Goal: Transaction & Acquisition: Purchase product/service

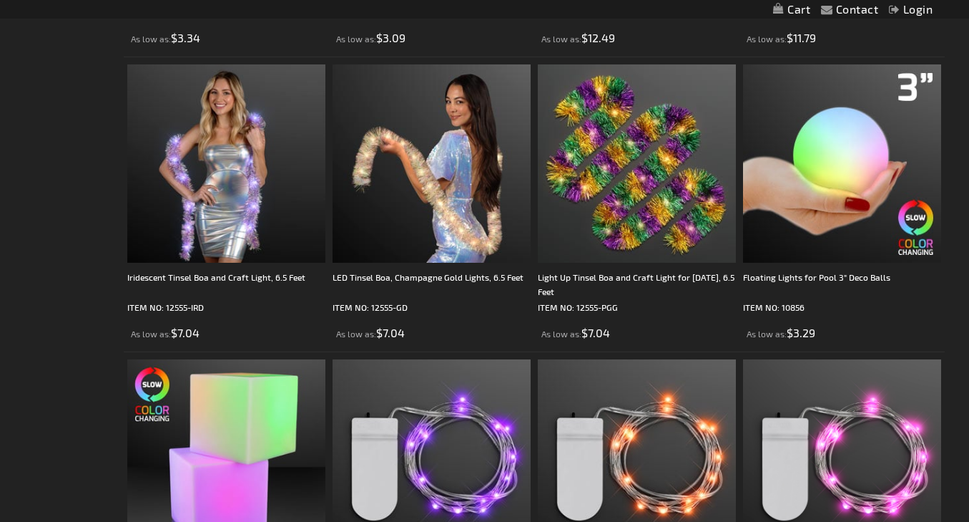
scroll to position [821, 0]
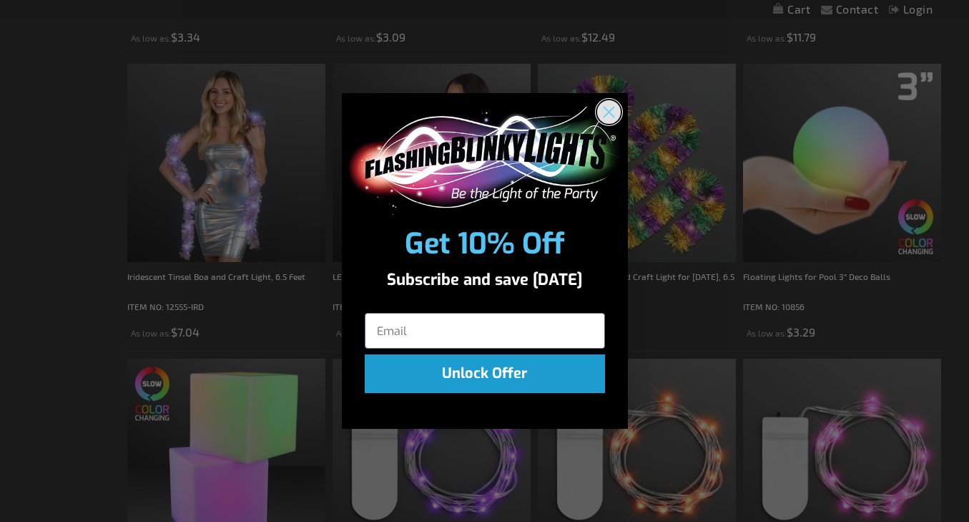
click at [609, 115] on circle "Close dialog" at bounding box center [609, 112] width 24 height 24
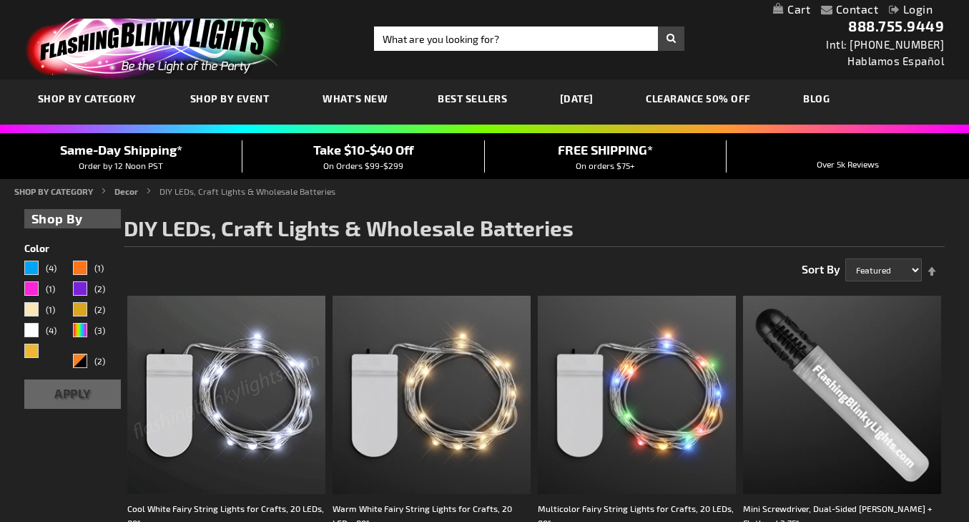
scroll to position [0, 0]
click at [500, 41] on input "Search" at bounding box center [529, 38] width 310 height 24
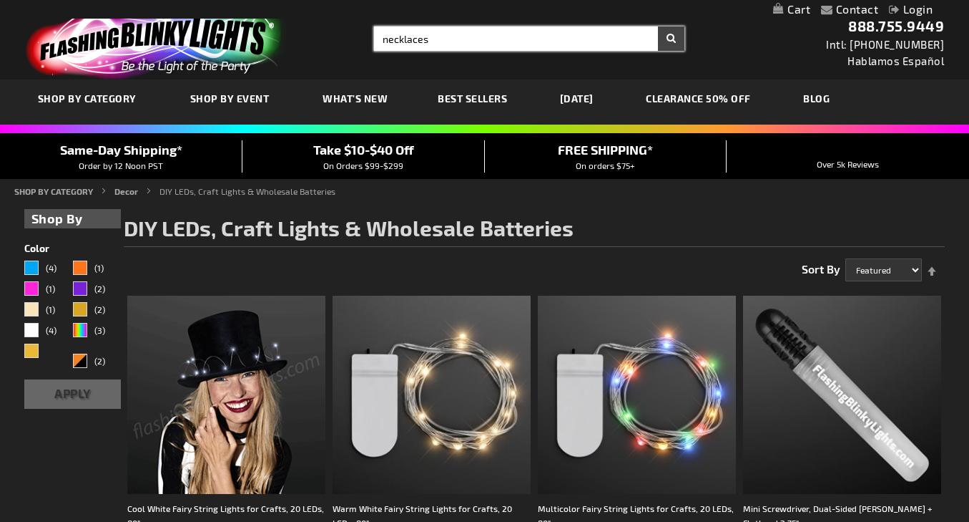
type input "necklaces"
click at [671, 39] on button "Search" at bounding box center [671, 38] width 26 height 24
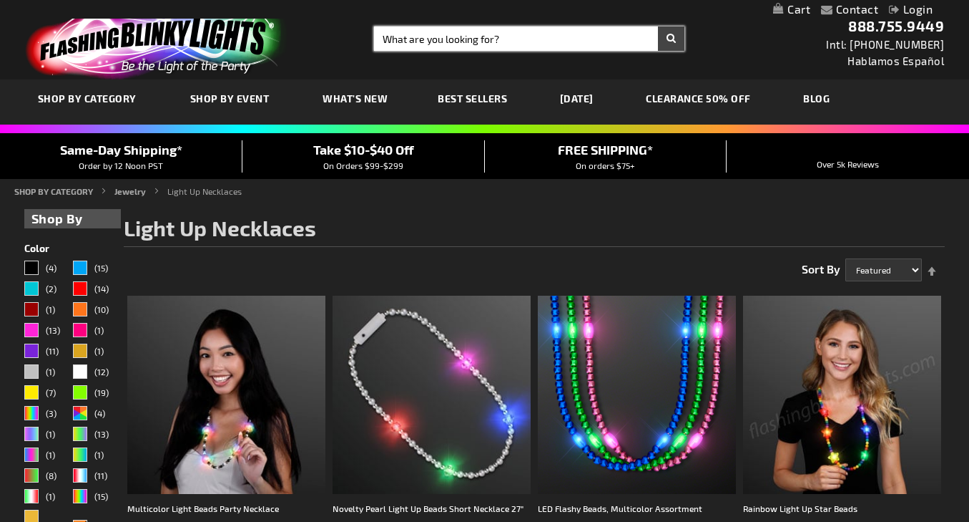
click at [494, 44] on input "Search" at bounding box center [529, 38] width 310 height 24
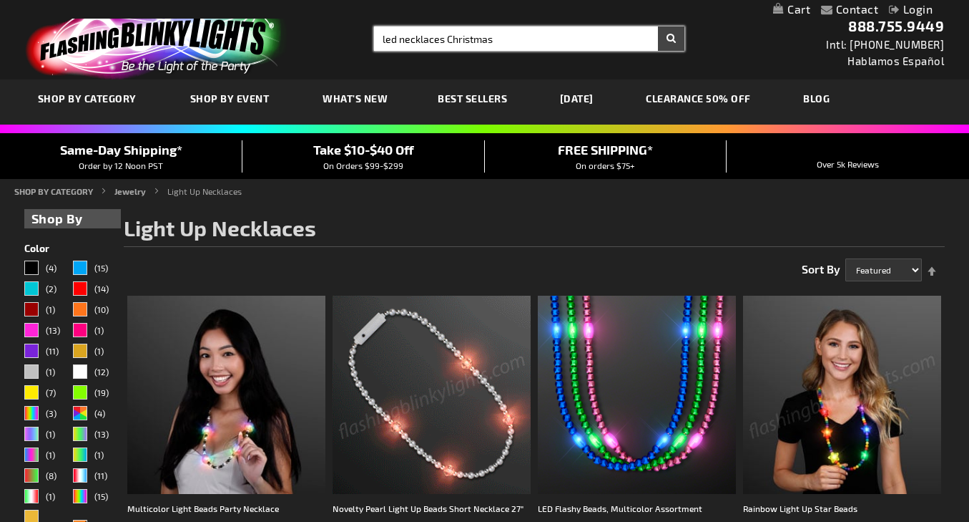
type input "led necklaces Christmas"
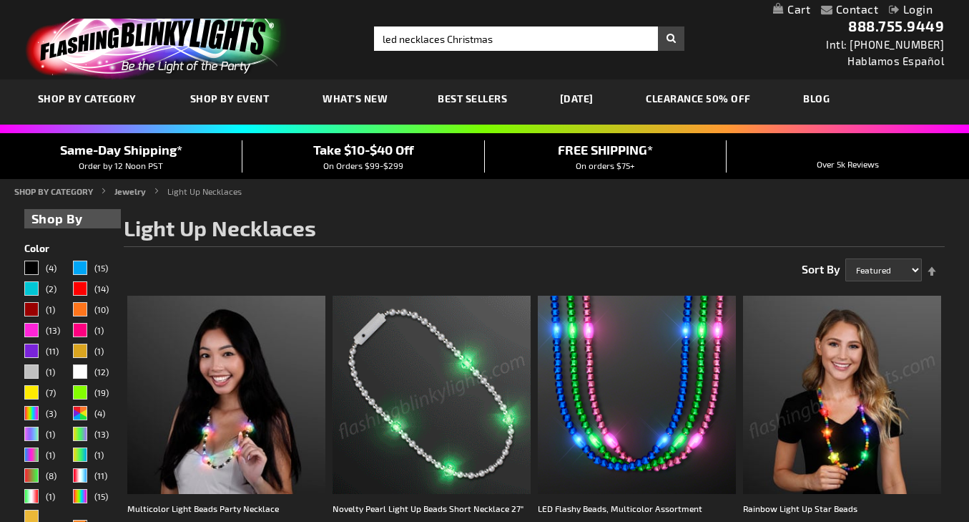
click at [478, 323] on img at bounding box center [432, 394] width 198 height 198
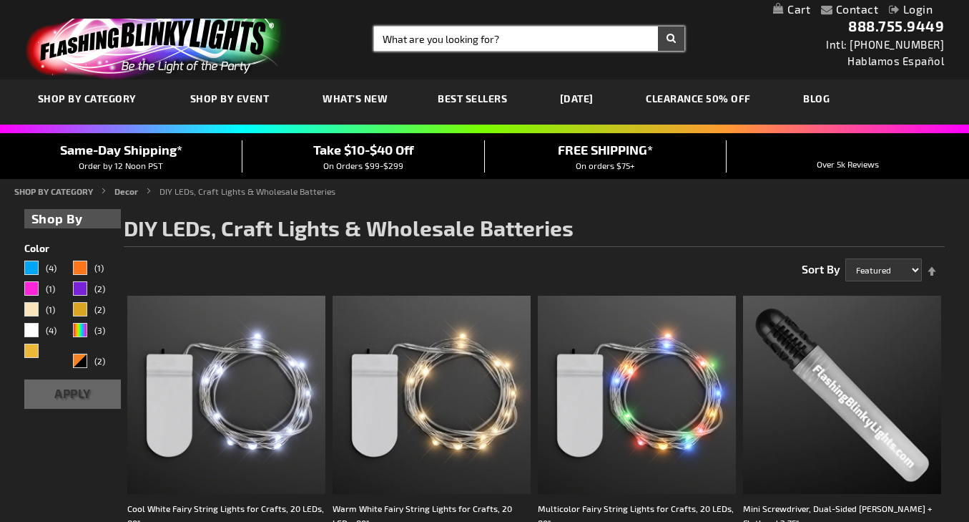
click at [395, 32] on input "Search" at bounding box center [529, 38] width 310 height 24
type input "christmas necklaces that light up"
click at [671, 39] on button "Search" at bounding box center [671, 38] width 26 height 24
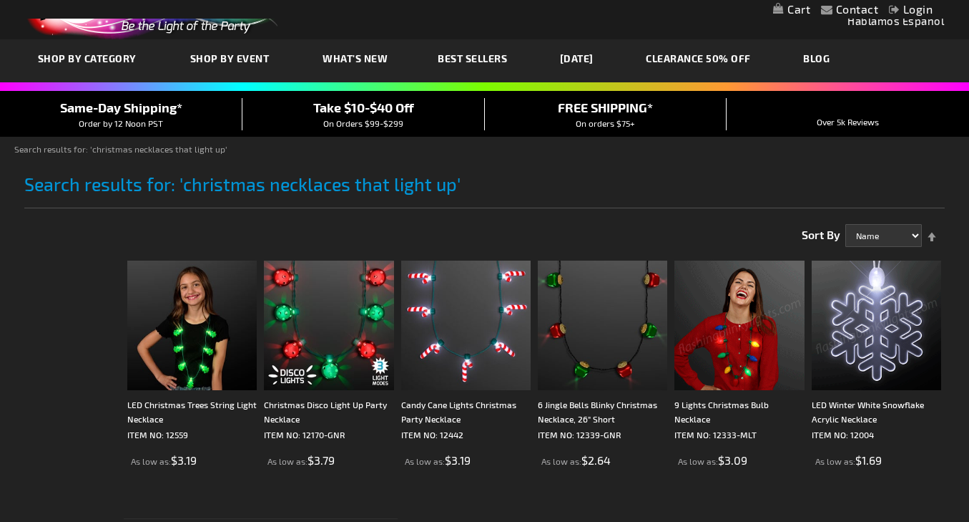
scroll to position [43, 0]
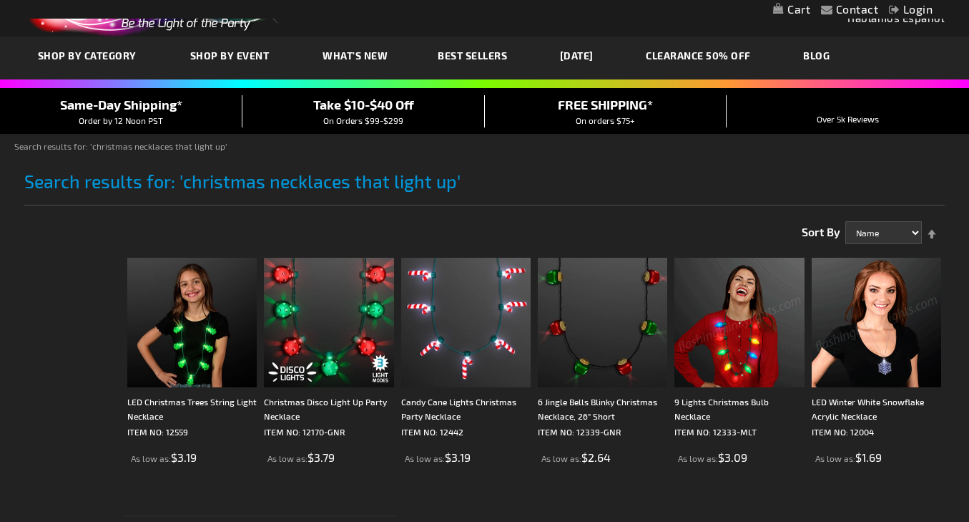
click at [877, 356] on img at bounding box center [876, 322] width 129 height 129
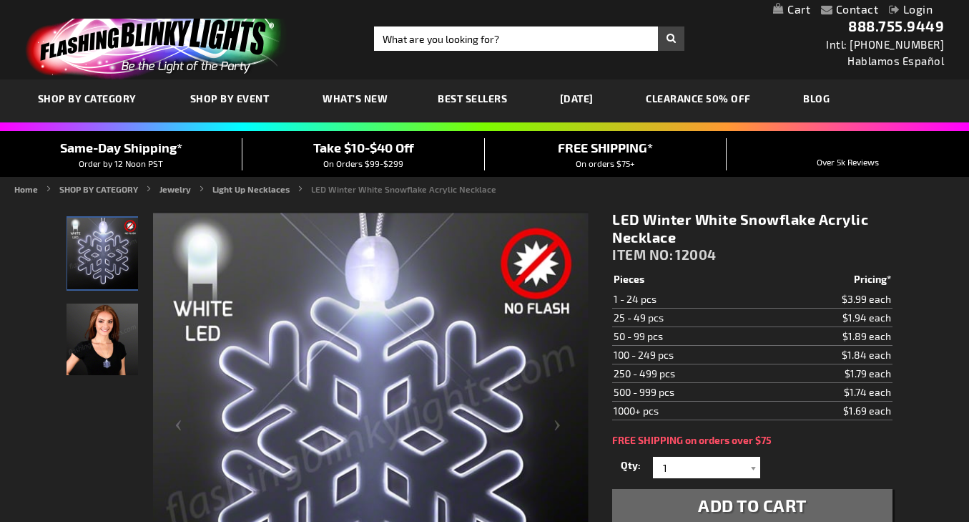
drag, startPoint x: 876, startPoint y: 351, endPoint x: 185, endPoint y: -26, distance: 787.9
